Goal: Use online tool/utility: Utilize a website feature to perform a specific function

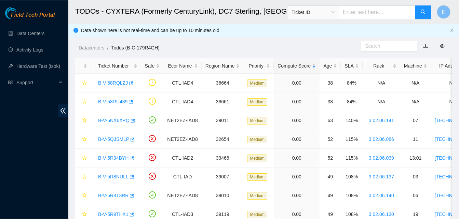
scroll to position [109, 0]
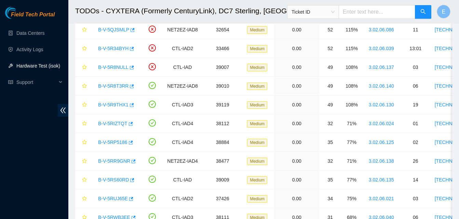
click at [37, 66] on link "Hardware Test (isok)" at bounding box center [38, 65] width 44 height 5
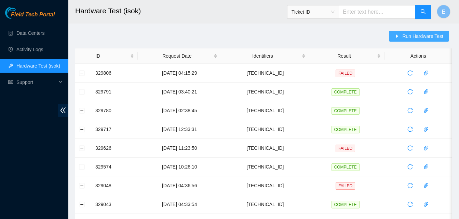
click at [408, 39] on span "Run Hardware Test" at bounding box center [422, 36] width 41 height 8
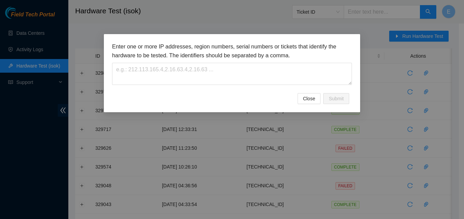
click at [203, 59] on h3 "Enter one or more IP addresses, region numbers, serial numbers or tickets that …" at bounding box center [232, 50] width 240 height 17
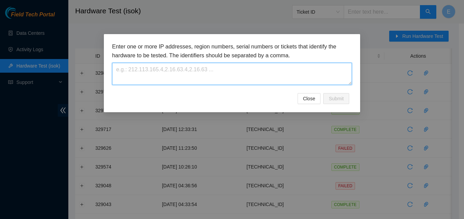
click at [199, 69] on textarea at bounding box center [232, 74] width 240 height 22
paste textarea "[TECHNICAL_ID]"
type textarea "[TECHNICAL_ID]"
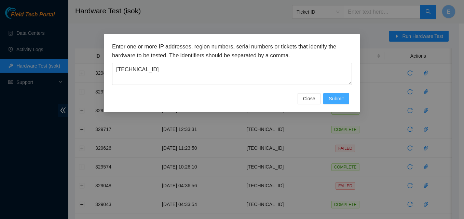
click at [332, 101] on span "Submit" at bounding box center [336, 99] width 15 height 8
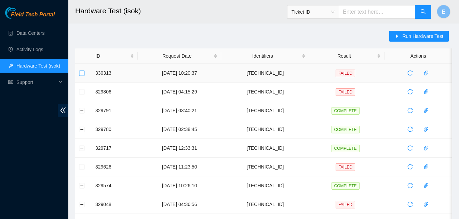
click at [83, 73] on button "Expand row" at bounding box center [81, 72] width 5 height 5
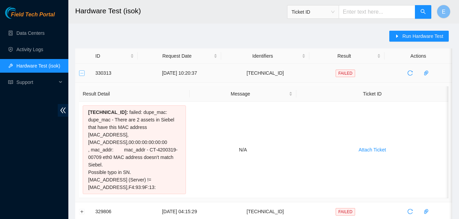
click at [82, 72] on button "Collapse row" at bounding box center [81, 72] width 5 height 5
